Goal: Task Accomplishment & Management: Manage account settings

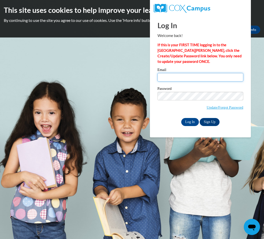
click at [188, 75] on input "Email" at bounding box center [200, 77] width 86 height 9
type input "T"
type input "tiffanycoopdavile06@gmail.com"
click at [192, 120] on input "Log In" at bounding box center [190, 122] width 18 height 8
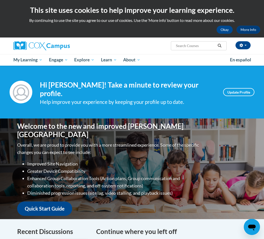
click at [131, 142] on p "Overall, we are proud to provide you with a more streamlined experience. Some o…" at bounding box center [108, 149] width 183 height 15
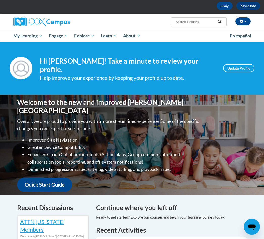
scroll to position [27, 0]
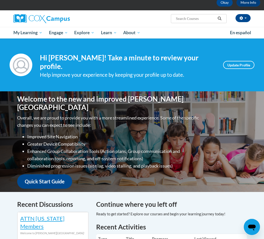
click at [0, 0] on span "Certificates" at bounding box center [0, 0] width 0 height 0
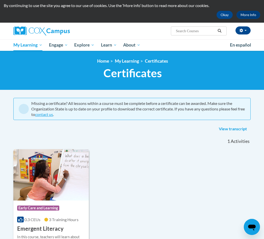
scroll to position [14, 0]
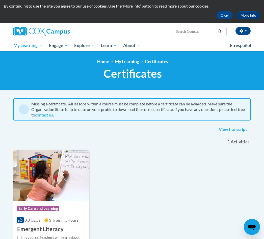
click at [237, 132] on link "View transcript" at bounding box center [233, 130] width 36 height 8
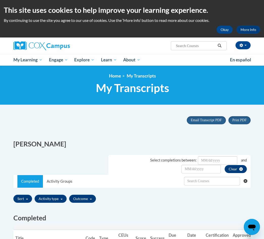
click at [0, 0] on span "My Course Progress" at bounding box center [0, 0] width 0 height 0
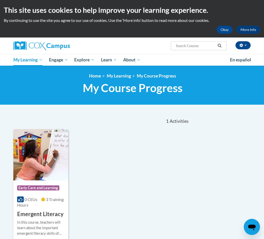
click at [182, 121] on span "Activities" at bounding box center [178, 122] width 19 height 6
click at [181, 119] on span "Activities" at bounding box center [178, 122] width 19 height 6
click at [117, 163] on div "Course Category: Early Care and Learning 0 CEUs 3 Training Hours COURSE Emergen…" at bounding box center [101, 189] width 176 height 120
click at [183, 119] on span "Activities" at bounding box center [178, 122] width 19 height 6
click at [0, 0] on span "Group Discussions" at bounding box center [0, 0] width 0 height 0
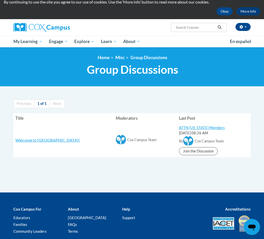
scroll to position [17, 0]
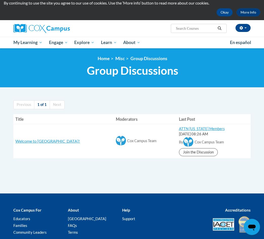
click at [0, 0] on span "Certificates" at bounding box center [0, 0] width 0 height 0
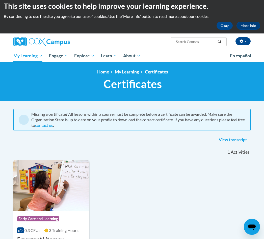
scroll to position [2, 0]
